Goal: Task Accomplishment & Management: Manage account settings

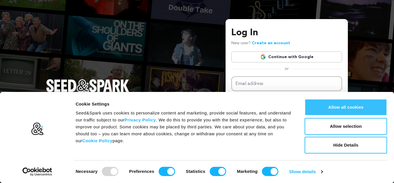
click at [358, 108] on button "Allow all cookies" at bounding box center [346, 107] width 83 height 17
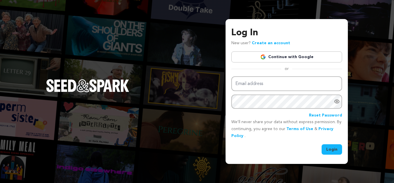
click at [274, 57] on link "Continue with Google" at bounding box center [286, 56] width 111 height 11
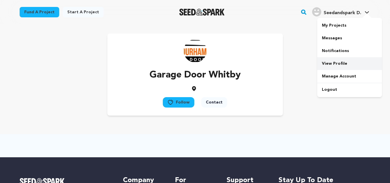
click at [338, 66] on link "View Profile" at bounding box center [349, 63] width 65 height 13
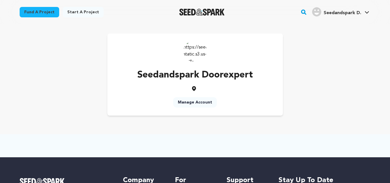
click at [190, 102] on link "Manage Account" at bounding box center [195, 102] width 44 height 10
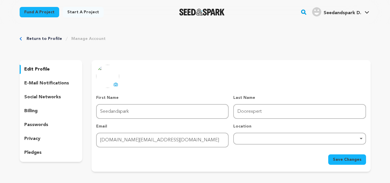
click at [125, 120] on div "First Name First Name Seedandspark Last Name Last Name Doorexpert Email Email […" at bounding box center [230, 121] width 269 height 53
click at [140, 102] on div "First Name First Name Seedandspark" at bounding box center [162, 107] width 132 height 24
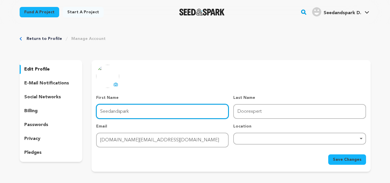
click at [145, 115] on input "Seedandspark" at bounding box center [162, 111] width 132 height 15
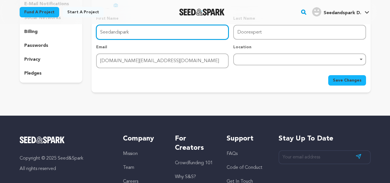
scroll to position [5, 0]
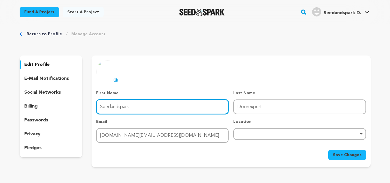
paste input "Brampton Garage Door"
drag, startPoint x: 138, startPoint y: 107, endPoint x: 198, endPoint y: 102, distance: 60.8
click at [198, 102] on input "Brampton Garage Door" at bounding box center [162, 106] width 132 height 15
type input "Brampton Garage"
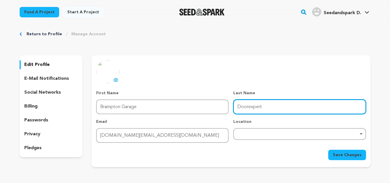
click at [240, 103] on input "Doorexpert" at bounding box center [299, 106] width 132 height 15
paste input "text"
type input "Door"
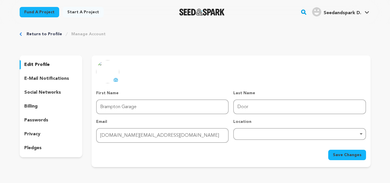
click at [115, 80] on icon at bounding box center [116, 80] width 2 height 2
click at [253, 135] on div "Remove item" at bounding box center [299, 134] width 132 height 12
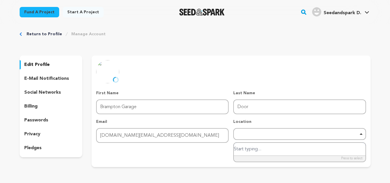
click at [256, 133] on div "Remove item" at bounding box center [299, 133] width 127 height 2
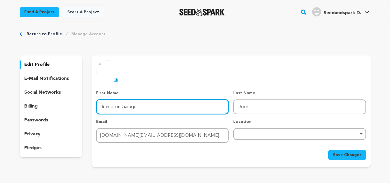
drag, startPoint x: 120, startPoint y: 109, endPoint x: 89, endPoint y: 108, distance: 30.3
click at [89, 108] on div "edit profile e-mail notifications social networks billing passwords privacy ple…" at bounding box center [195, 110] width 351 height 111
click at [262, 135] on div "Remove item" at bounding box center [299, 134] width 132 height 12
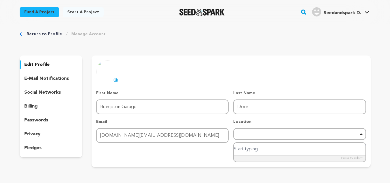
paste input "Brampton"
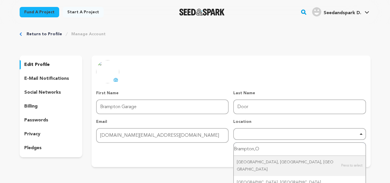
type input "Brampton,ON"
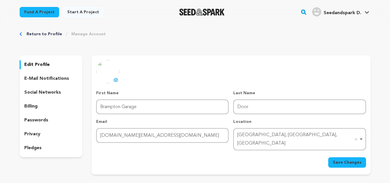
click at [354, 159] on span "Save Changes" at bounding box center [347, 162] width 29 height 6
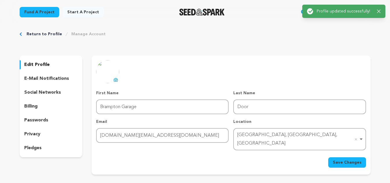
click at [58, 92] on p "social networks" at bounding box center [42, 92] width 37 height 7
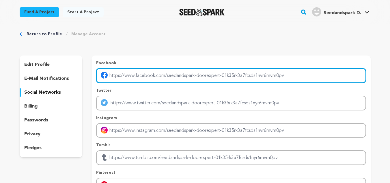
click at [170, 75] on input "Enter facebook profile link" at bounding box center [230, 75] width 269 height 15
paste input "https://www.facebook.com/Garage-Door-Expert-494317374057952/"
type input "https://www.facebook.com/Garage-Door-Expert-494317374057952/"
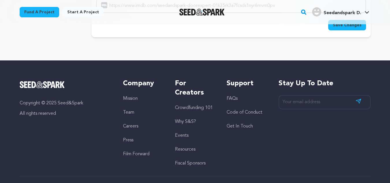
scroll to position [106, 0]
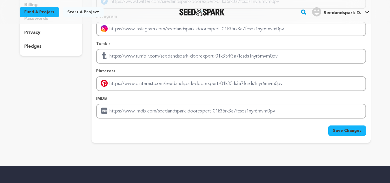
click at [351, 130] on span "Save Changes" at bounding box center [347, 131] width 29 height 6
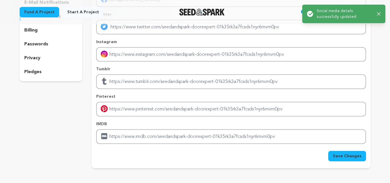
scroll to position [0, 0]
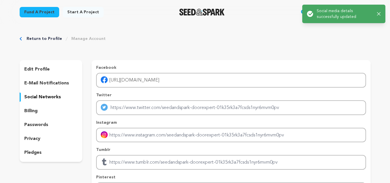
click at [267, 46] on div "Return to Profile Manage Account edit profile e-mail notifications social netwo…" at bounding box center [194, 143] width 369 height 238
click at [377, 14] on icon "button" at bounding box center [379, 14] width 4 height 4
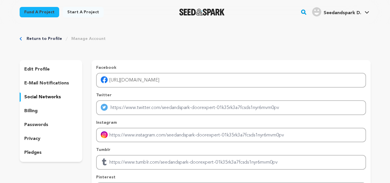
click at [343, 14] on span "Seedandspark D." at bounding box center [342, 13] width 38 height 5
